Goal: Find specific page/section: Find specific page/section

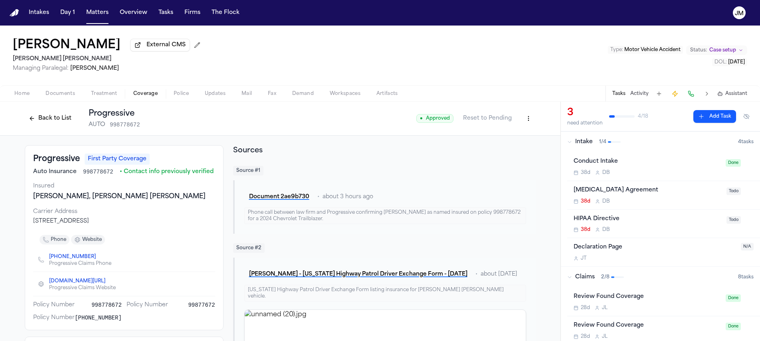
scroll to position [146, 0]
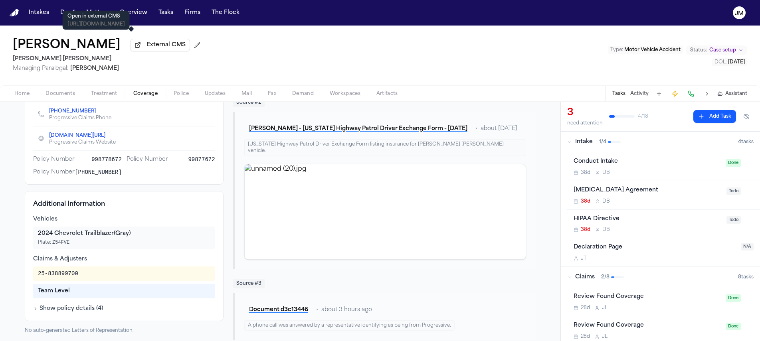
click at [99, 21] on p "https://sah.filevineapp.com/#/project/12847774/activity" at bounding box center [95, 24] width 57 height 6
click at [90, 13] on button "Matters" at bounding box center [97, 13] width 29 height 14
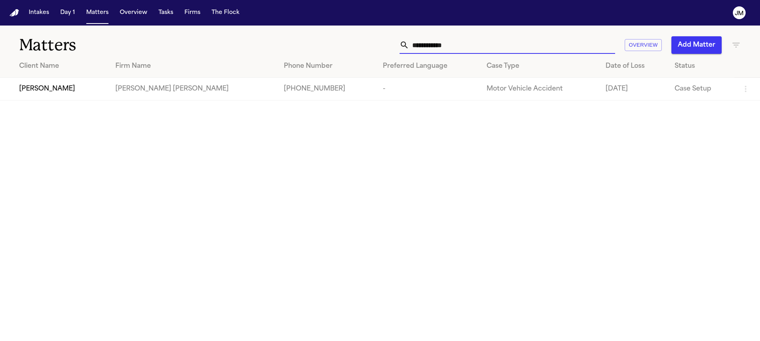
click at [444, 45] on input "**********" at bounding box center [512, 45] width 206 height 18
type input "**********"
click at [112, 93] on td "[PERSON_NAME] [PERSON_NAME]" at bounding box center [199, 89] width 174 height 23
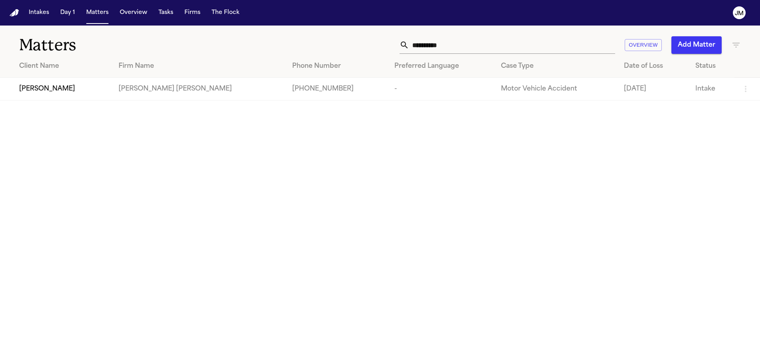
click at [81, 92] on div "[PERSON_NAME]" at bounding box center [62, 89] width 87 height 10
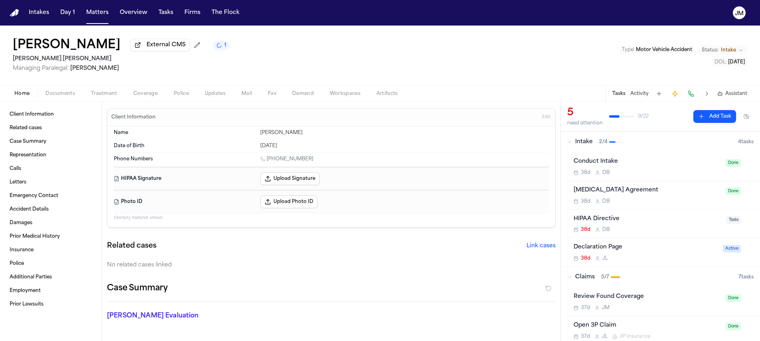
scroll to position [2, 0]
click at [137, 92] on span "Coverage" at bounding box center [145, 94] width 24 height 6
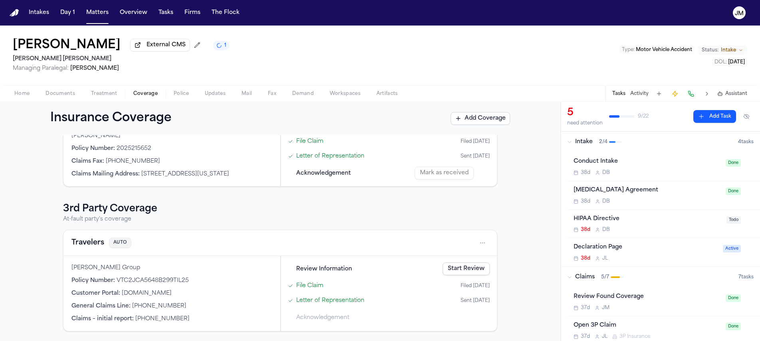
scroll to position [84, 0]
click at [476, 243] on html "Intakes Day 1 Matters Overview Tasks Firms The Flock JM Luis Rivas External CMS…" at bounding box center [380, 170] width 760 height 341
click at [444, 258] on div "View coverage details" at bounding box center [454, 263] width 60 height 21
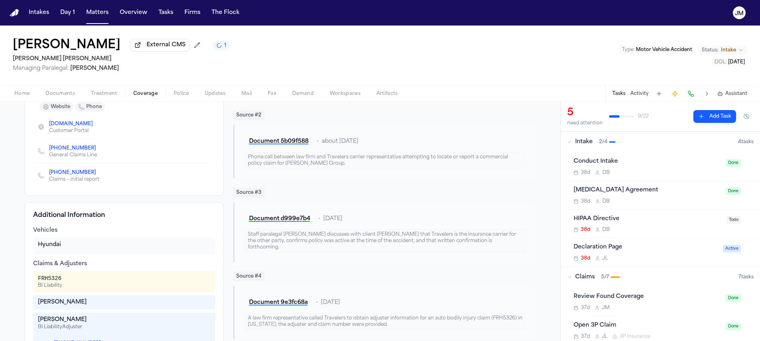
scroll to position [190, 0]
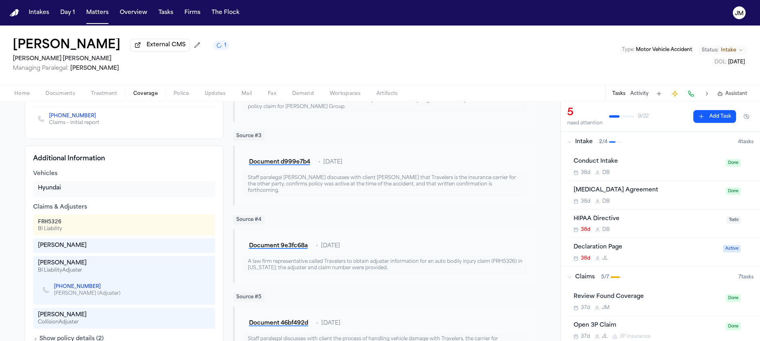
click at [77, 289] on link "+1 (214) 570-6589" at bounding box center [77, 287] width 47 height 6
click at [687, 97] on button at bounding box center [690, 93] width 11 height 11
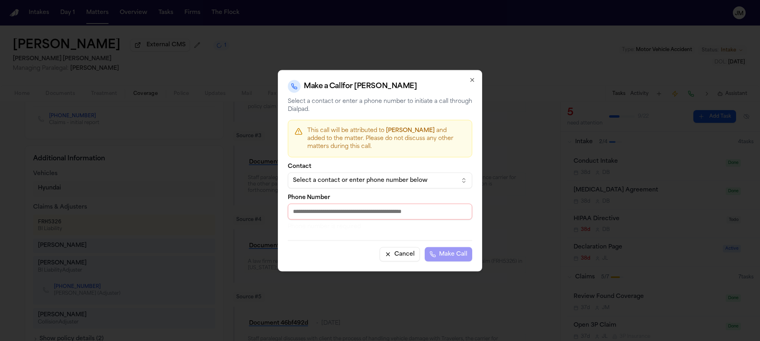
click at [352, 182] on div "Select a contact or enter phone number below" at bounding box center [373, 180] width 161 height 8
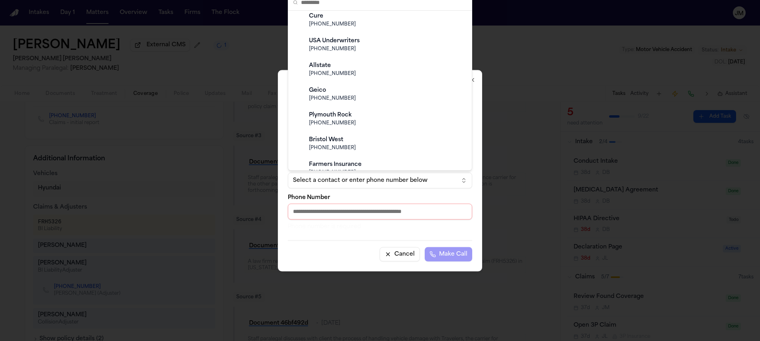
scroll to position [271, 0]
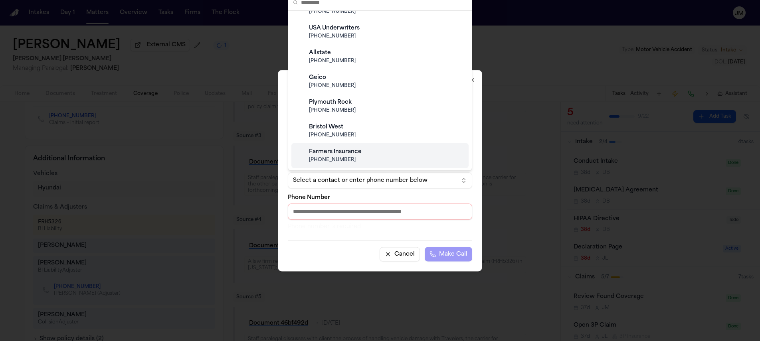
click at [324, 207] on body "Intakes Day 1 Matters Overview Tasks Firms The Flock JM Luis Rivas External CMS…" at bounding box center [380, 170] width 760 height 341
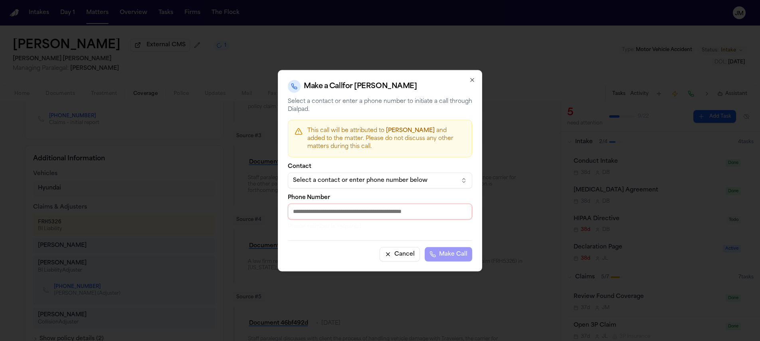
click at [324, 209] on input "Phone Number" at bounding box center [380, 212] width 184 height 16
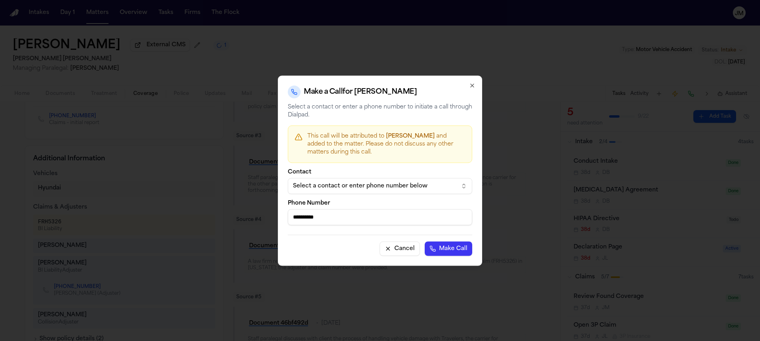
type input "**********"
click at [425, 241] on button "Make Call" at bounding box center [448, 248] width 47 height 14
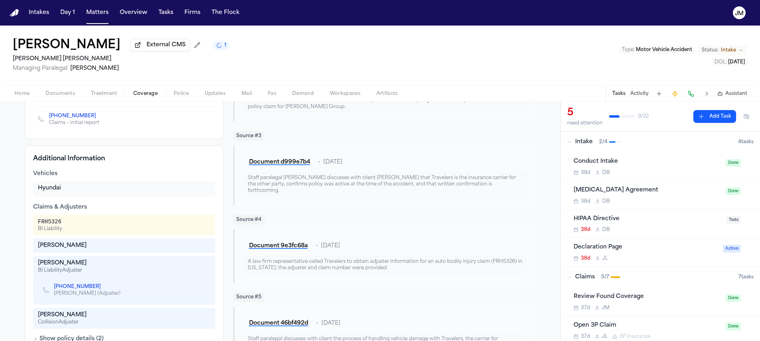
click at [684, 98] on div "Tasks Activity Assistant" at bounding box center [679, 94] width 148 height 16
click at [689, 96] on button at bounding box center [690, 93] width 11 height 11
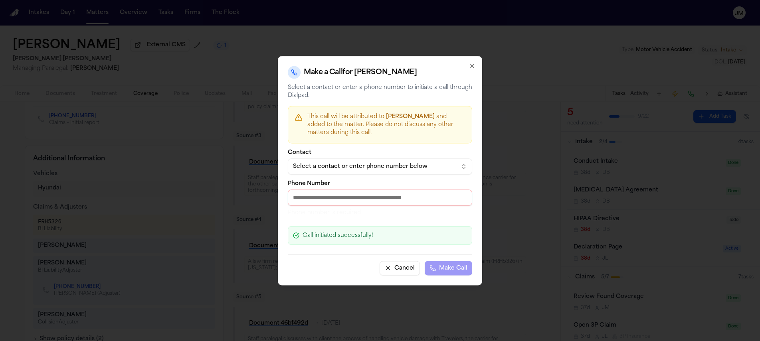
click at [322, 195] on input "Phone Number" at bounding box center [380, 198] width 184 height 16
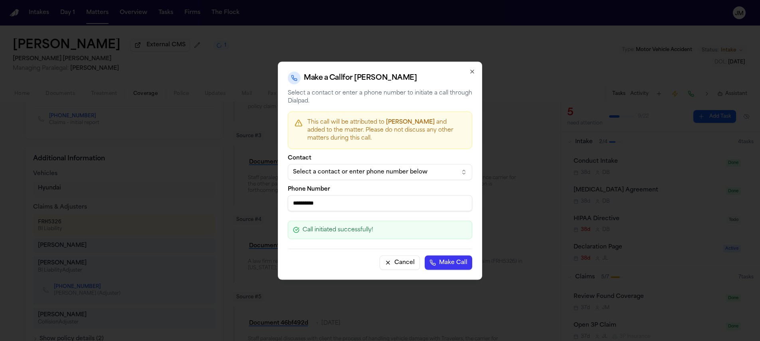
type input "**********"
click at [425, 255] on button "Make Call" at bounding box center [448, 262] width 47 height 14
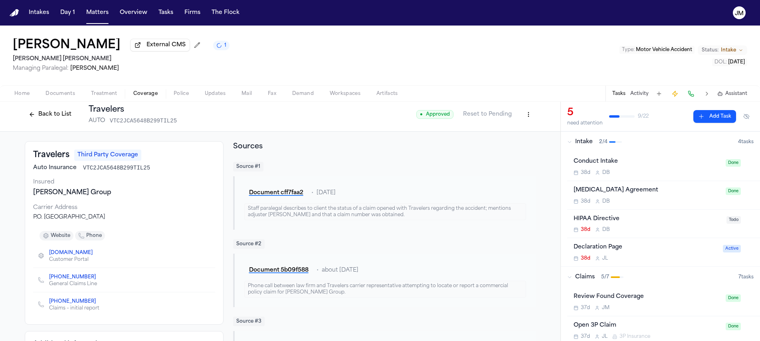
scroll to position [0, 0]
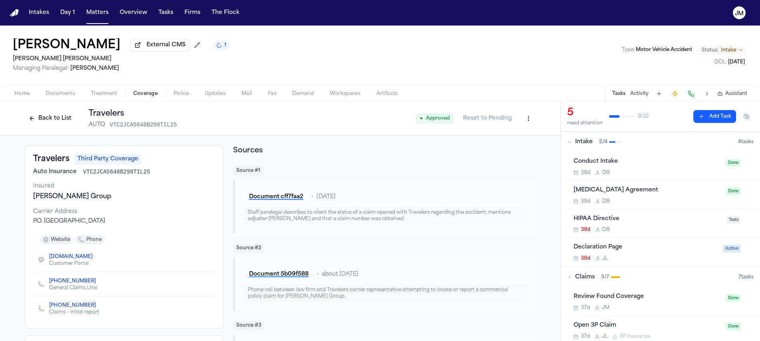
click at [63, 123] on button "Back to List" at bounding box center [50, 118] width 51 height 13
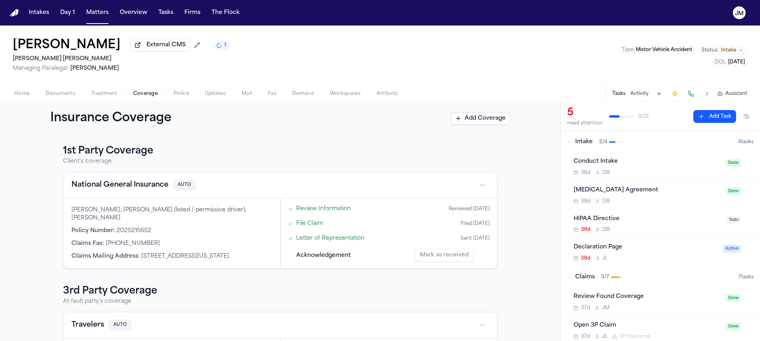
click at [30, 101] on div "Home Documents Treatment Coverage Police Updates Mail Fax Demand Workspaces Art…" at bounding box center [380, 93] width 760 height 16
click at [28, 94] on span "Home" at bounding box center [21, 94] width 15 height 6
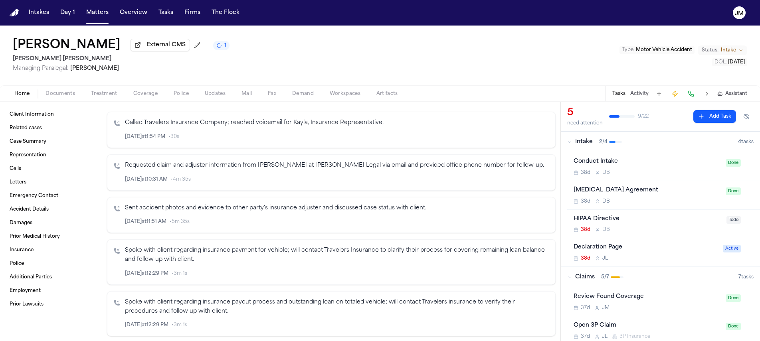
scroll to position [302, 0]
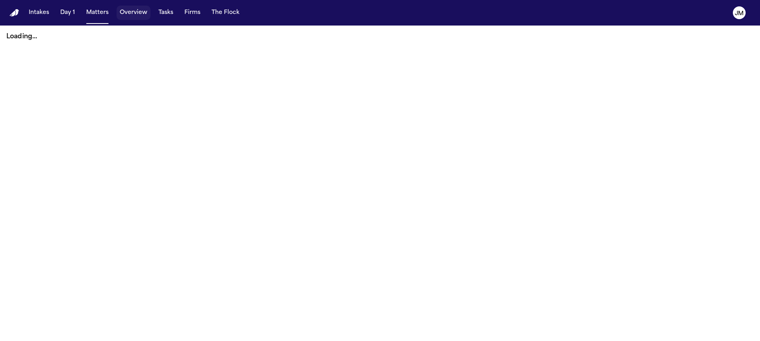
click at [135, 11] on button "Overview" at bounding box center [134, 13] width 34 height 14
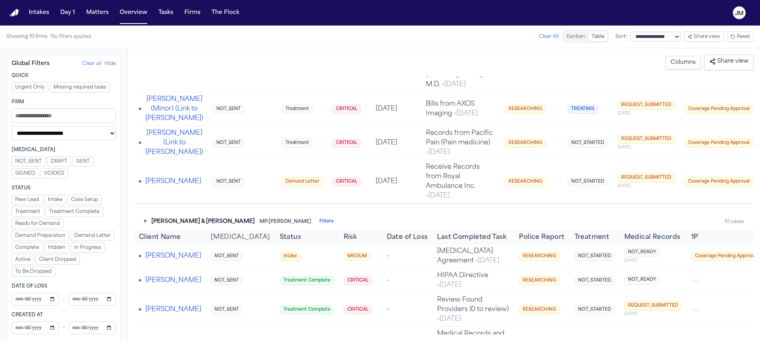
scroll to position [6096, 0]
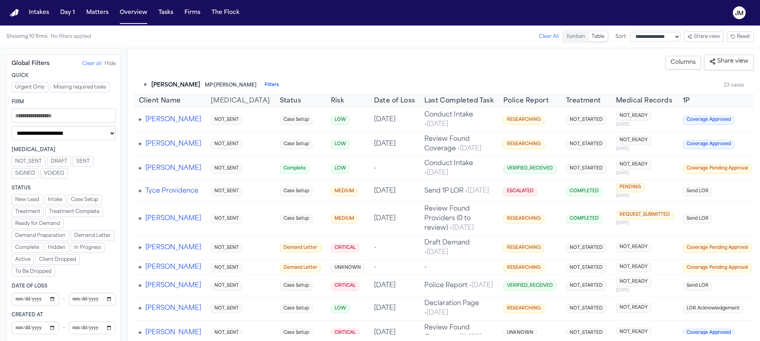
scroll to position [6096, 0]
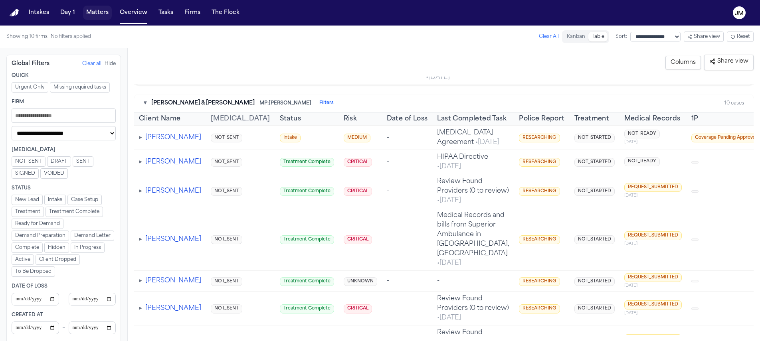
click at [104, 14] on button "Matters" at bounding box center [97, 13] width 29 height 14
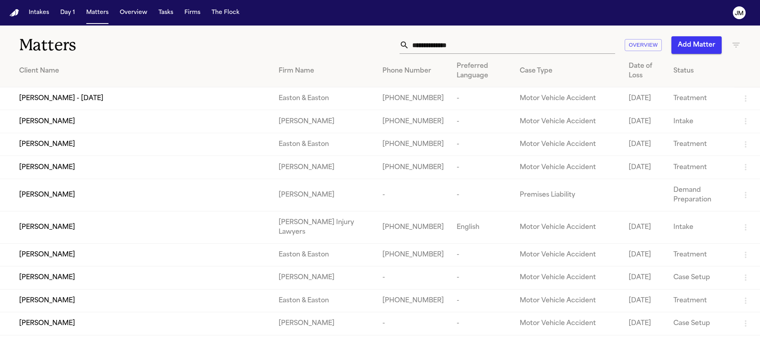
click at [469, 48] on input "text" at bounding box center [512, 45] width 206 height 18
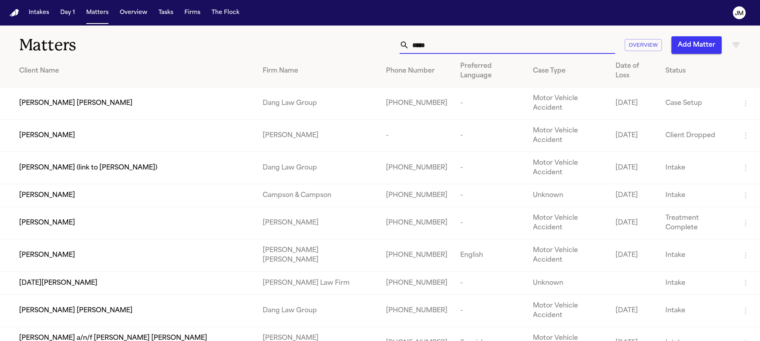
type input "******"
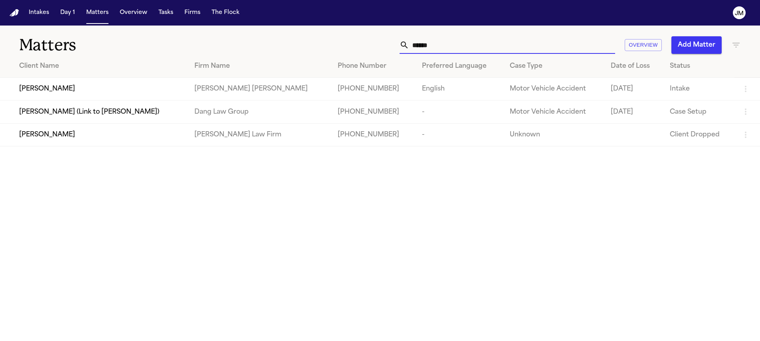
click at [182, 87] on div "[PERSON_NAME]" at bounding box center [100, 89] width 162 height 10
